Goal: Task Accomplishment & Management: Manage account settings

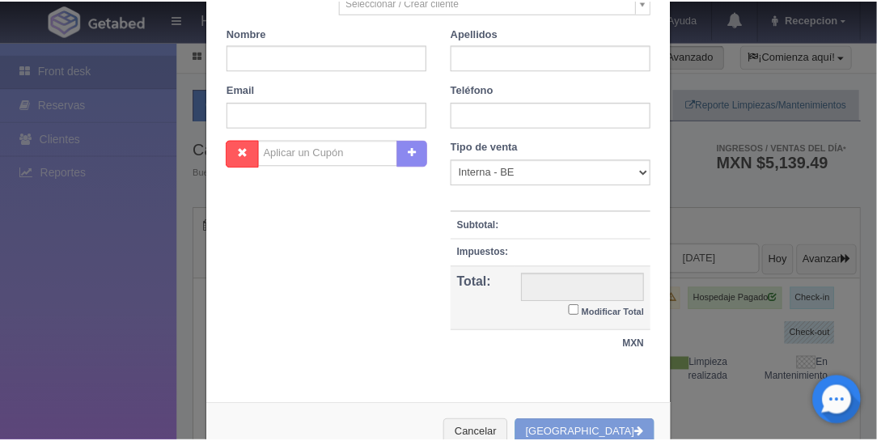
scroll to position [363, 0]
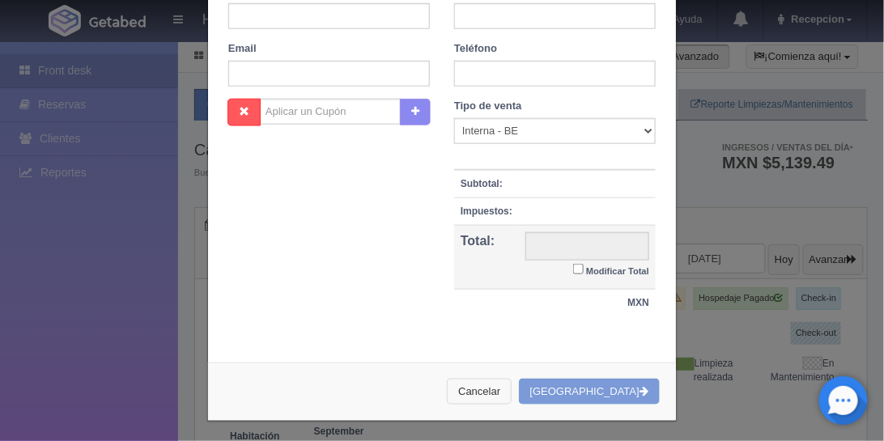
click at [511, 383] on button "Cancelar" at bounding box center [479, 392] width 65 height 27
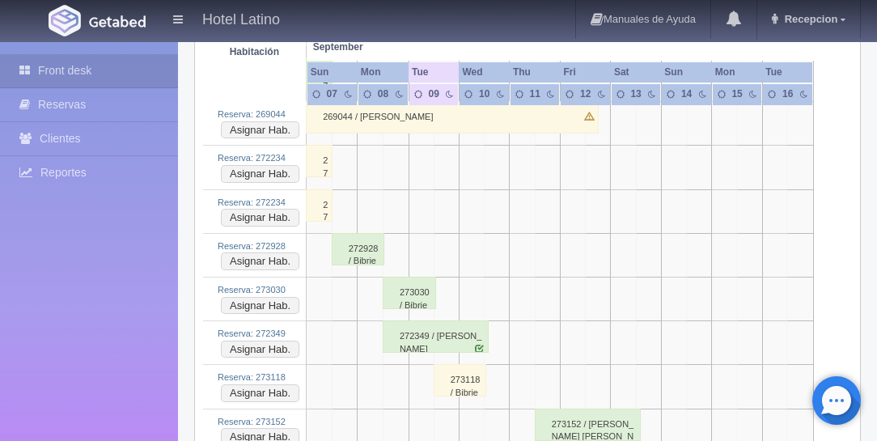
scroll to position [3006, 0]
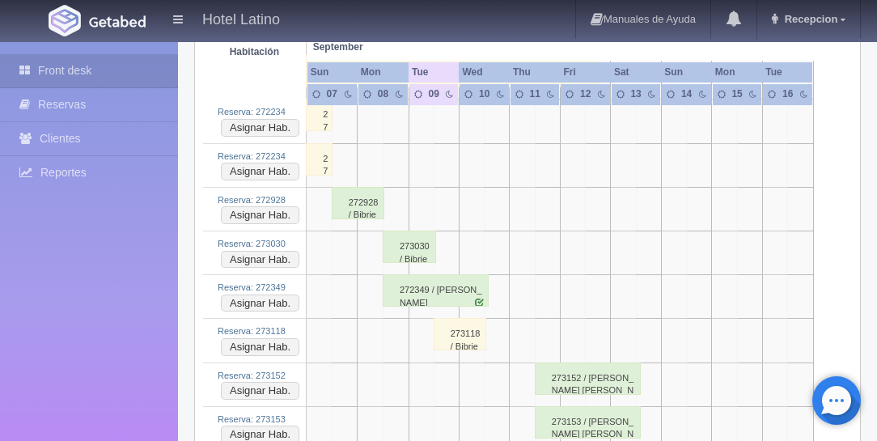
click at [453, 318] on div "273118 / Bibrieshca Cortes" at bounding box center [460, 334] width 53 height 32
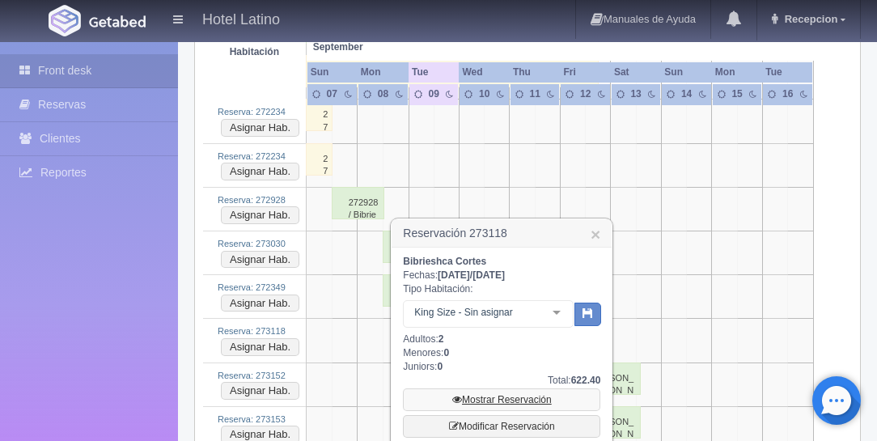
click at [507, 400] on link "Mostrar Reservación" at bounding box center [501, 399] width 197 height 23
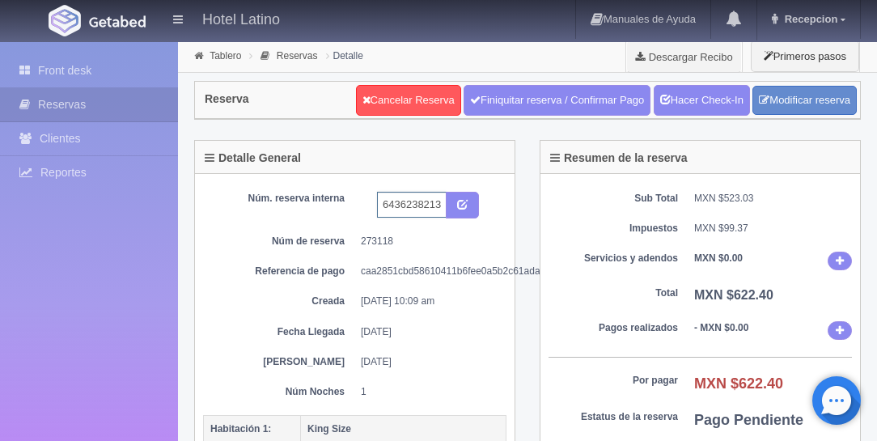
click at [442, 202] on input "6436238213 BOOKING" at bounding box center [412, 205] width 70 height 26
click at [439, 201] on input "6436238213 BOOKING" at bounding box center [412, 205] width 70 height 26
type input "6436238213 BOOKING 320"
click at [461, 204] on icon "submit" at bounding box center [462, 203] width 11 height 11
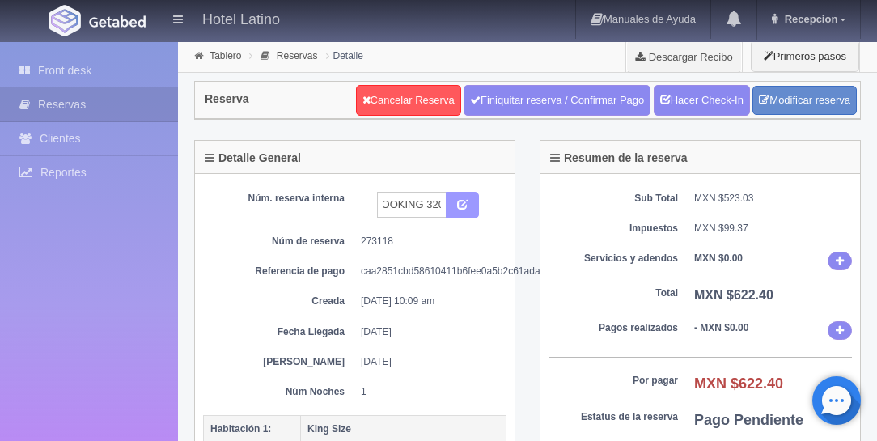
scroll to position [0, 0]
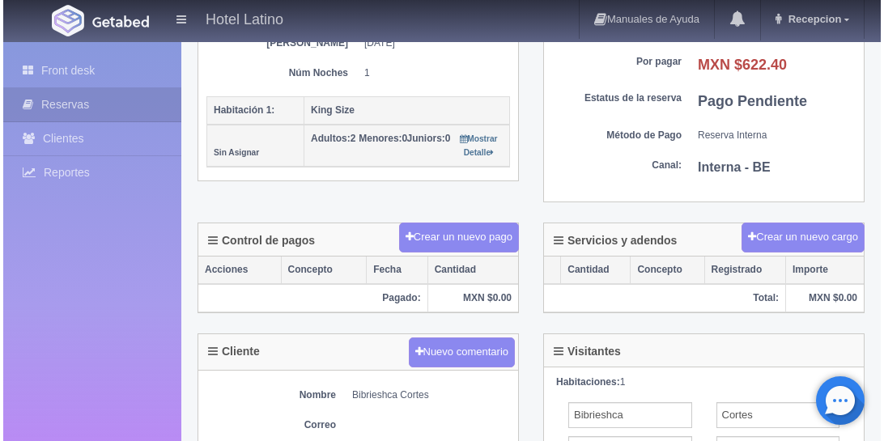
scroll to position [324, 0]
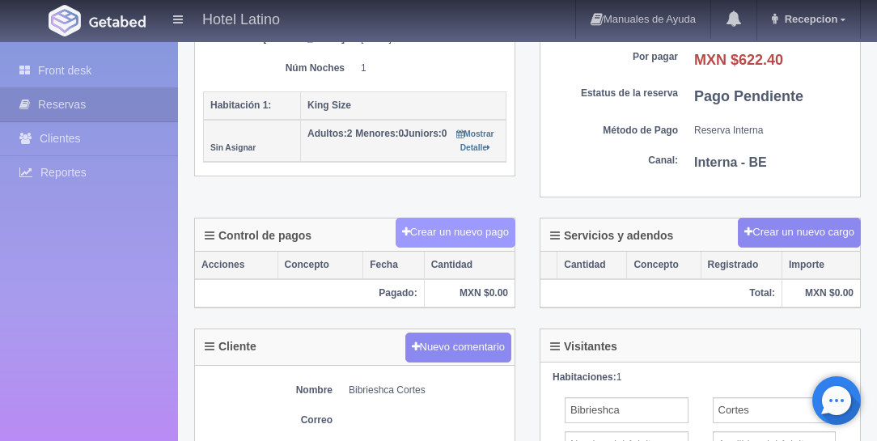
click at [464, 222] on button "Crear un nuevo pago" at bounding box center [456, 233] width 120 height 30
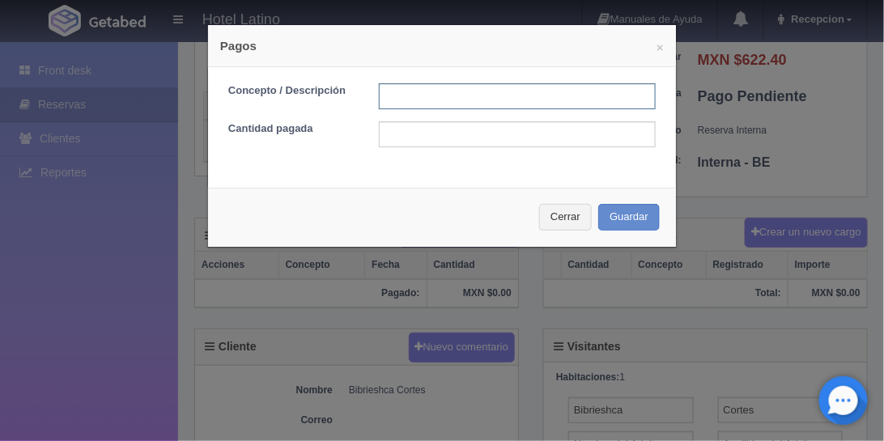
click at [461, 95] on input "text" at bounding box center [517, 96] width 277 height 26
type input "320"
click at [469, 142] on input "text" at bounding box center [517, 134] width 277 height 26
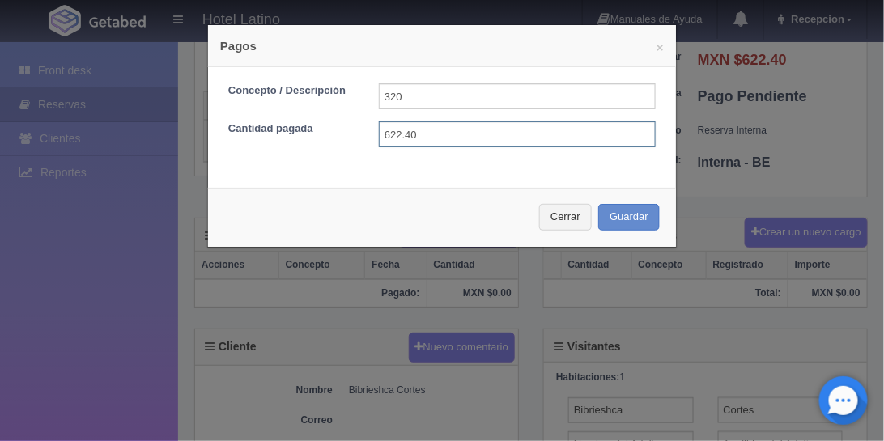
type input "622.40"
click at [633, 210] on button "Guardar" at bounding box center [629, 217] width 62 height 27
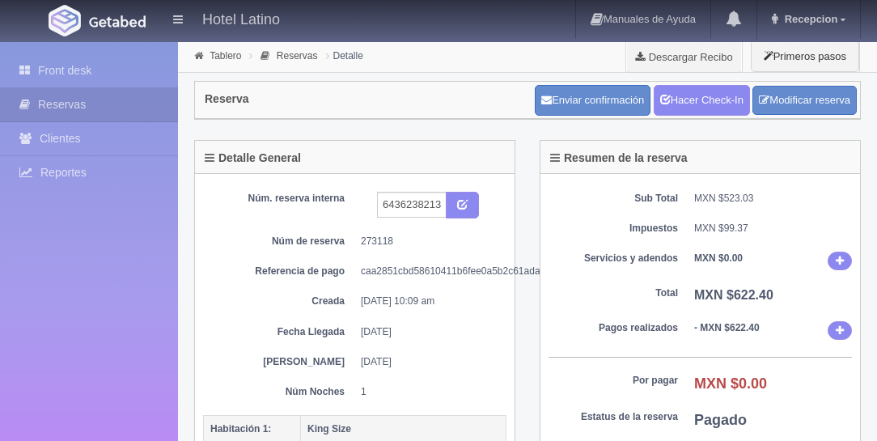
scroll to position [324, 0]
